Goal: Book appointment/travel/reservation

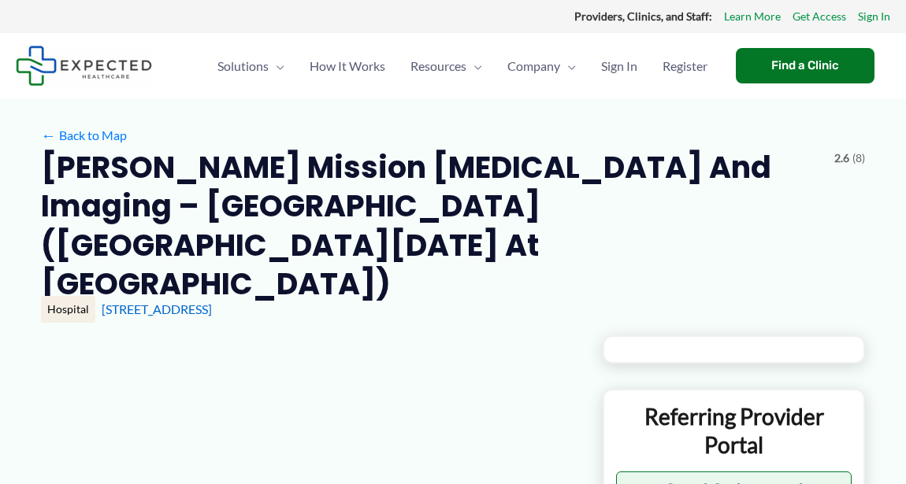
type input "**********"
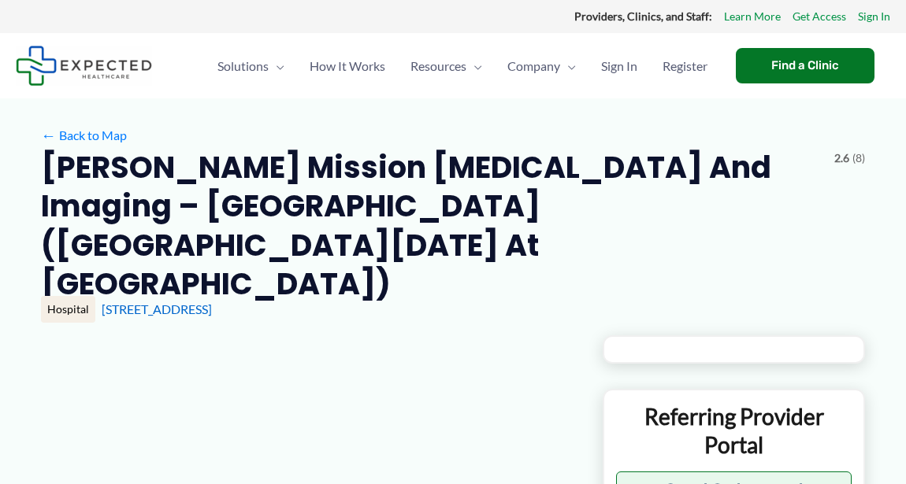
type input "**********"
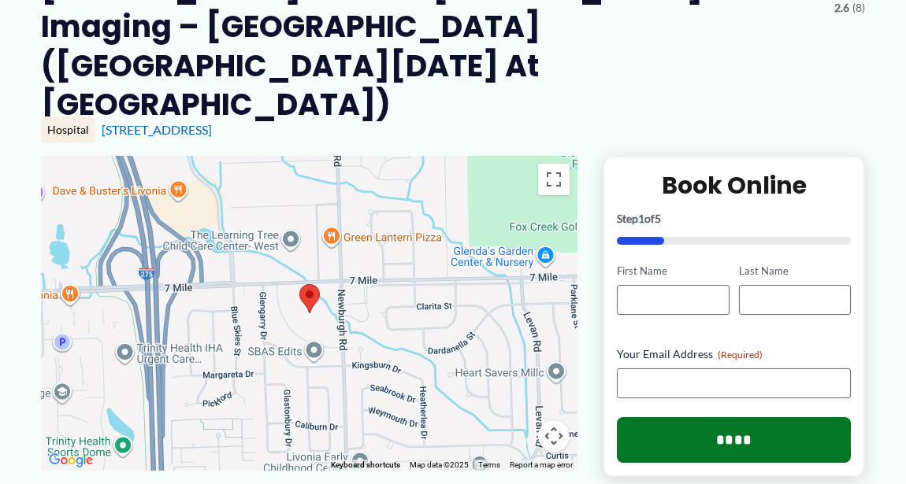
scroll to position [180, 0]
